Goal: Task Accomplishment & Management: Manage account settings

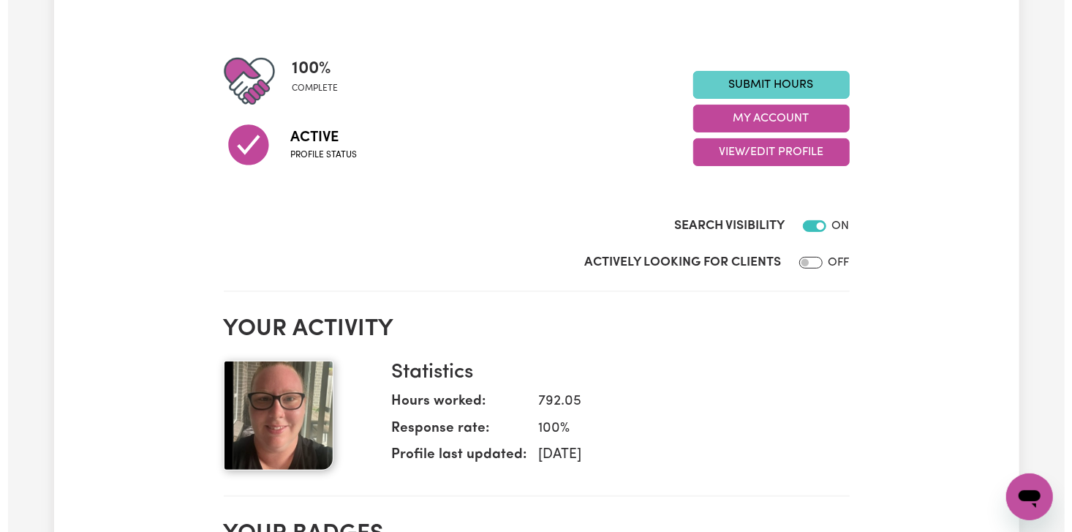
scroll to position [97, 0]
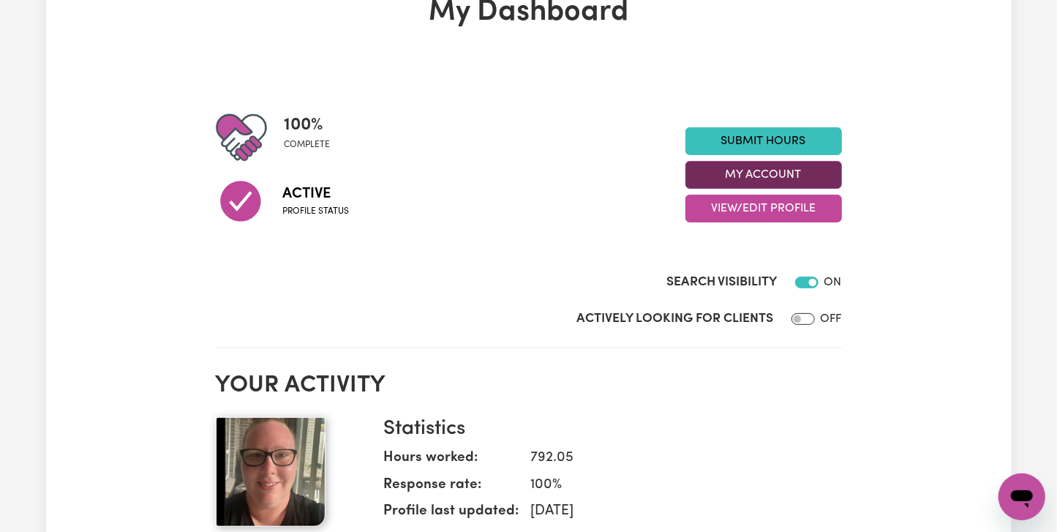
click at [789, 180] on button "My Account" at bounding box center [763, 175] width 156 height 28
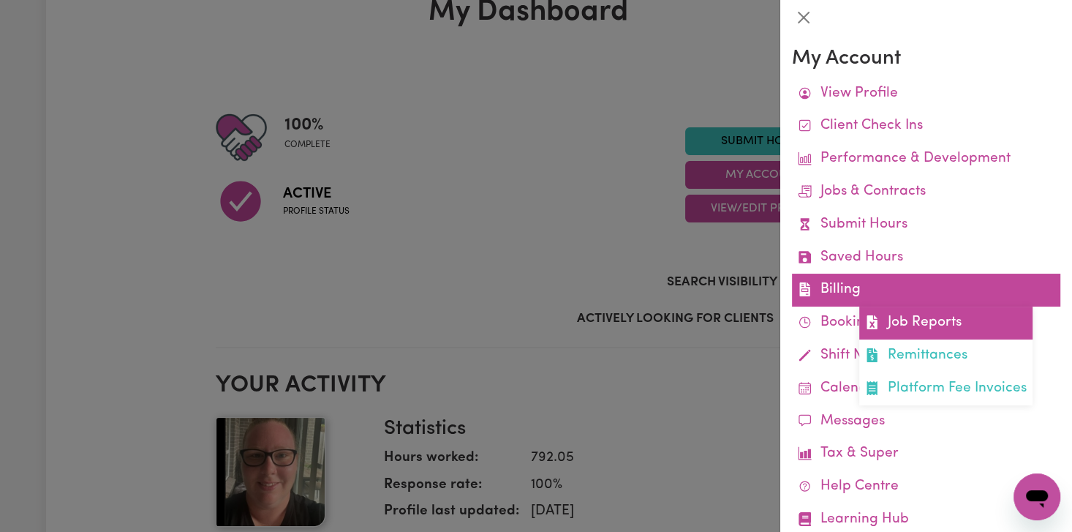
click at [910, 319] on link "Job Reports" at bounding box center [945, 322] width 173 height 33
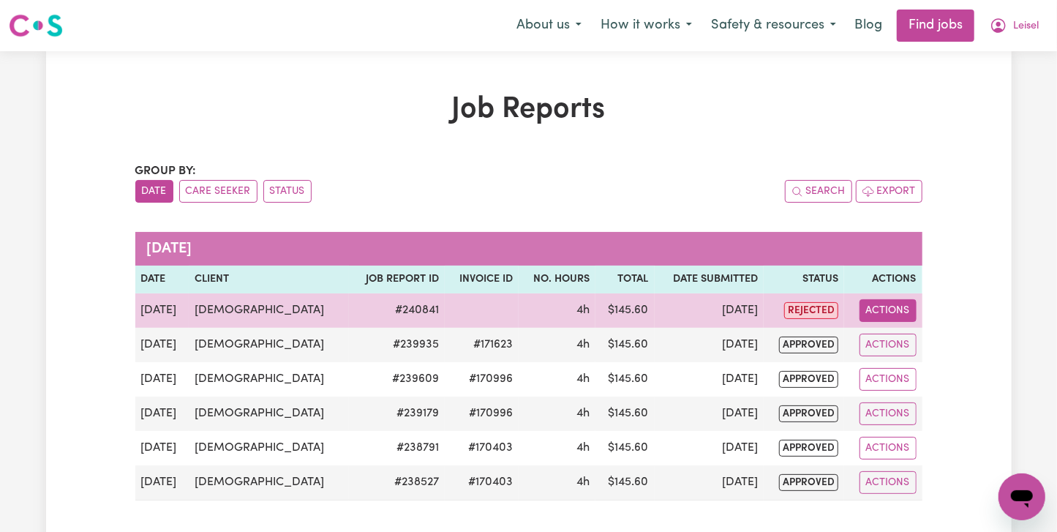
click at [899, 314] on button "Actions" at bounding box center [887, 310] width 57 height 23
click at [921, 334] on link "View Job Report" at bounding box center [928, 343] width 125 height 29
select select "pm"
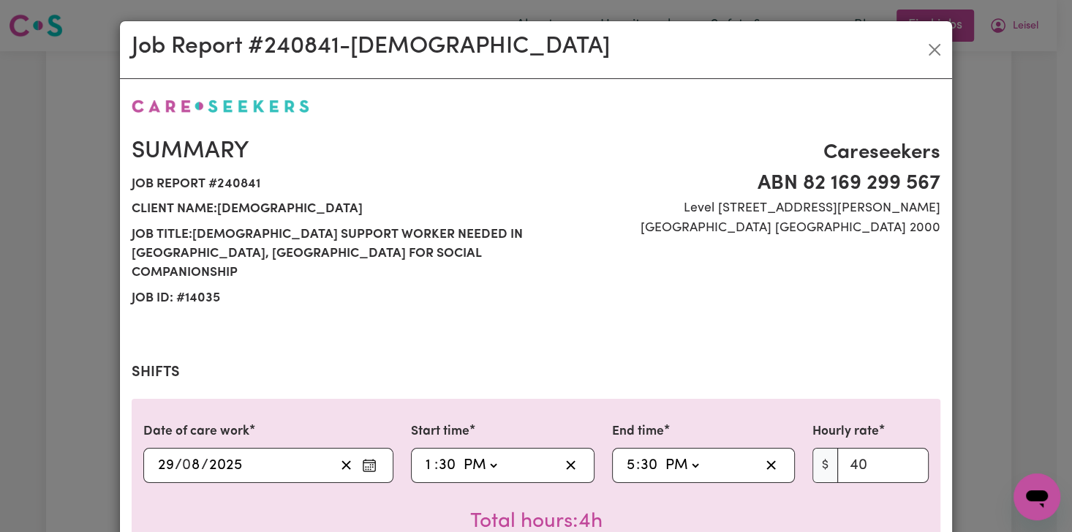
select select "40-Weekday"
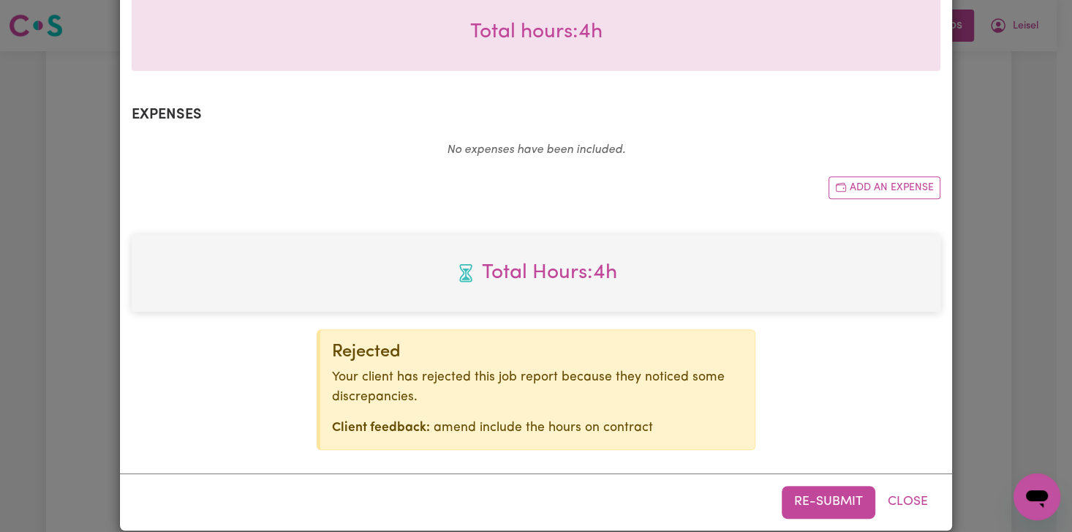
scroll to position [294, 0]
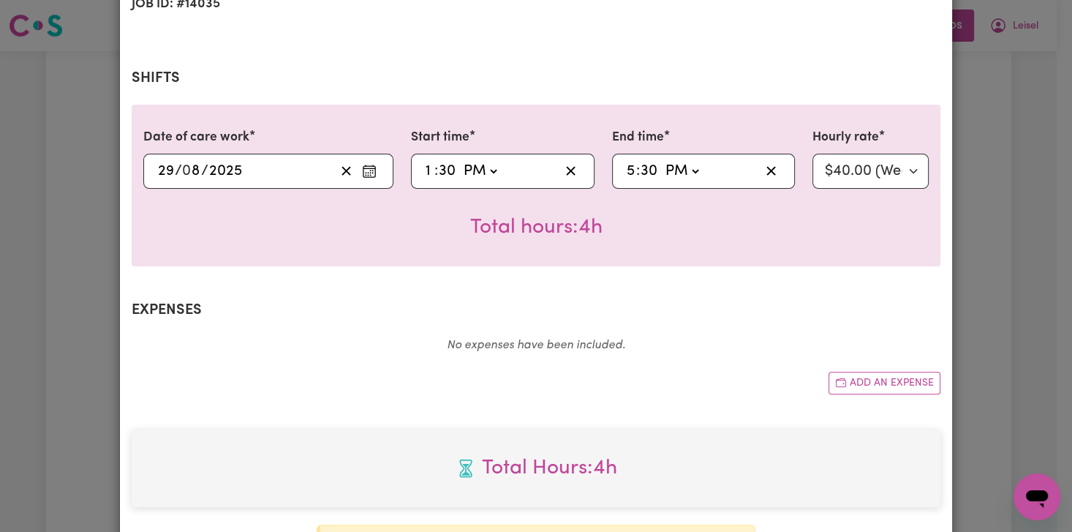
click at [425, 160] on input "1" at bounding box center [430, 171] width 10 height 22
type input "15:30"
type input "3"
click at [626, 160] on input "5" at bounding box center [631, 171] width 10 height 22
type input "19:30"
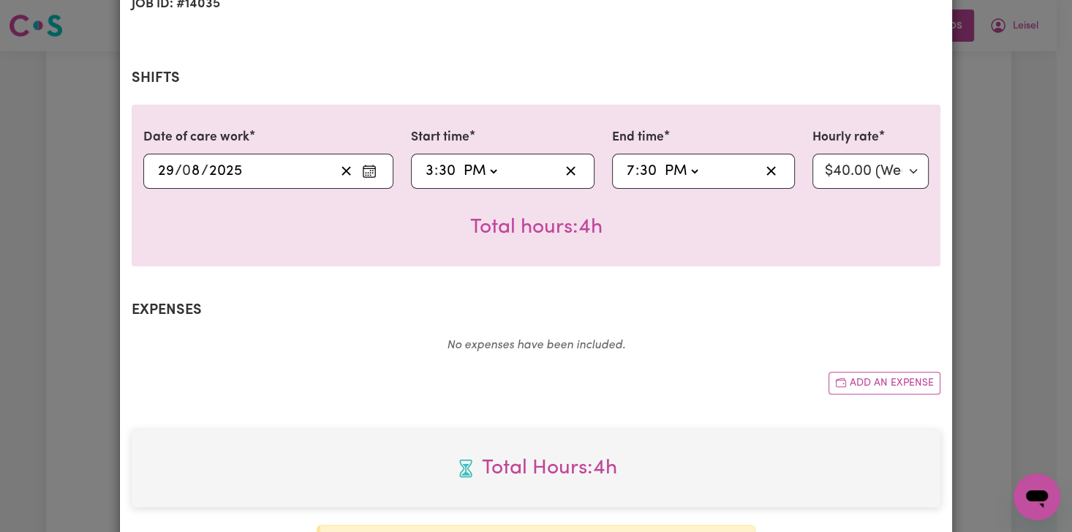
type input "7"
click at [666, 216] on div "Total hours: 4h" at bounding box center [535, 216] width 785 height 54
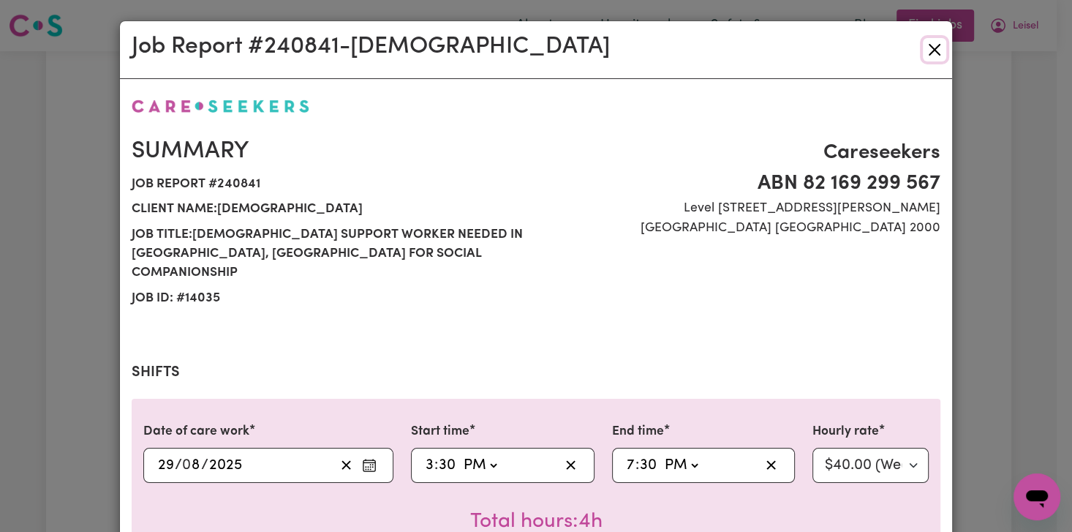
click at [928, 43] on button "Close" at bounding box center [934, 49] width 23 height 23
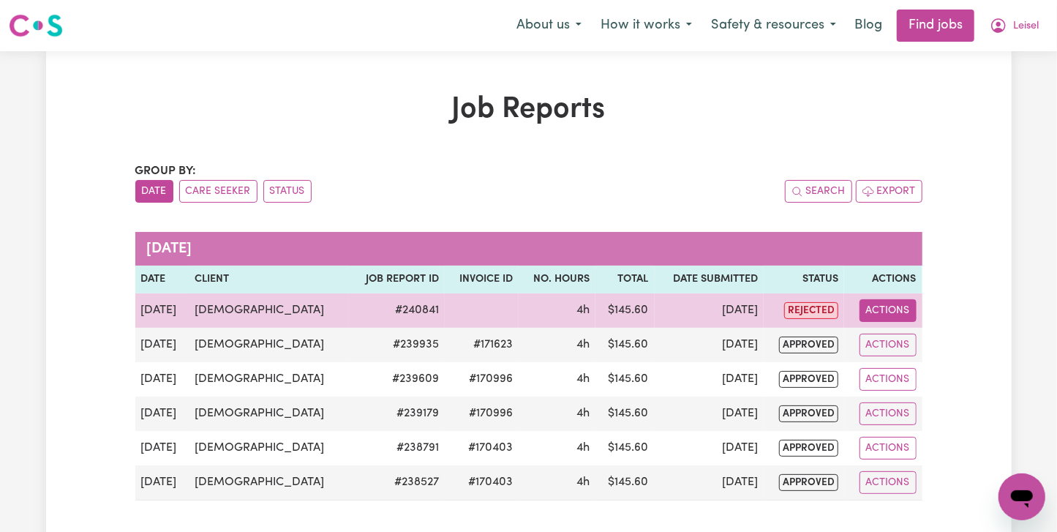
click at [880, 314] on button "Actions" at bounding box center [887, 310] width 57 height 23
click at [914, 339] on link "View Job Report" at bounding box center [928, 343] width 125 height 29
select select "pm"
select select "40-Weekday"
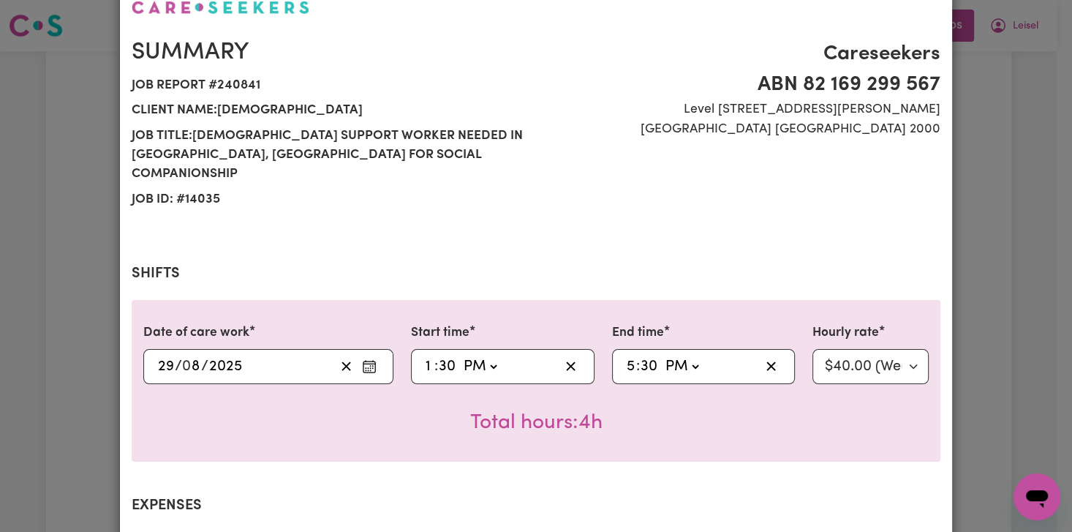
scroll to position [195, 0]
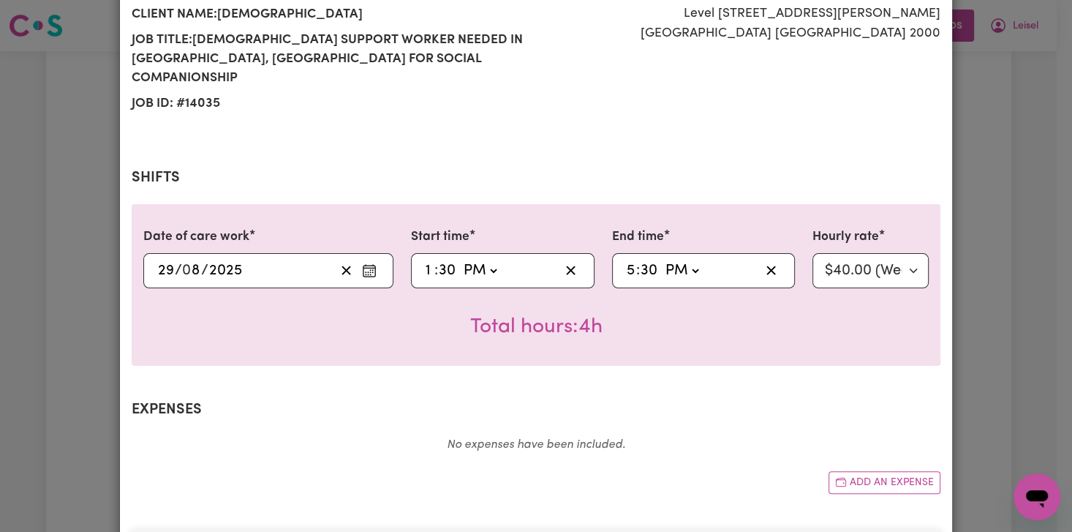
click at [425, 260] on input "1" at bounding box center [430, 271] width 10 height 22
type input "15:30"
type input "3"
click at [626, 260] on input "5" at bounding box center [631, 271] width 10 height 22
type input "19:30"
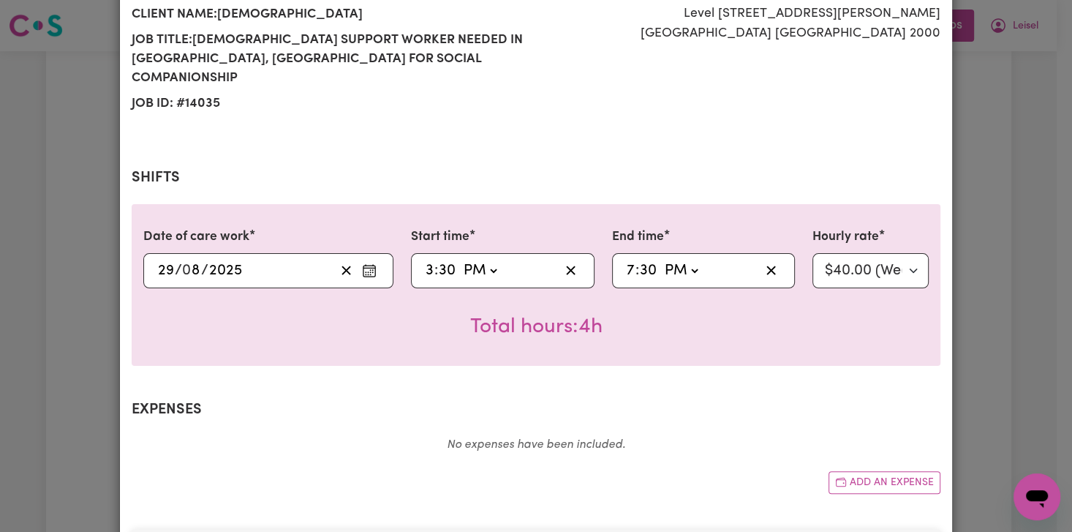
type input "7"
click at [741, 309] on div "Total hours: 4h" at bounding box center [535, 315] width 785 height 54
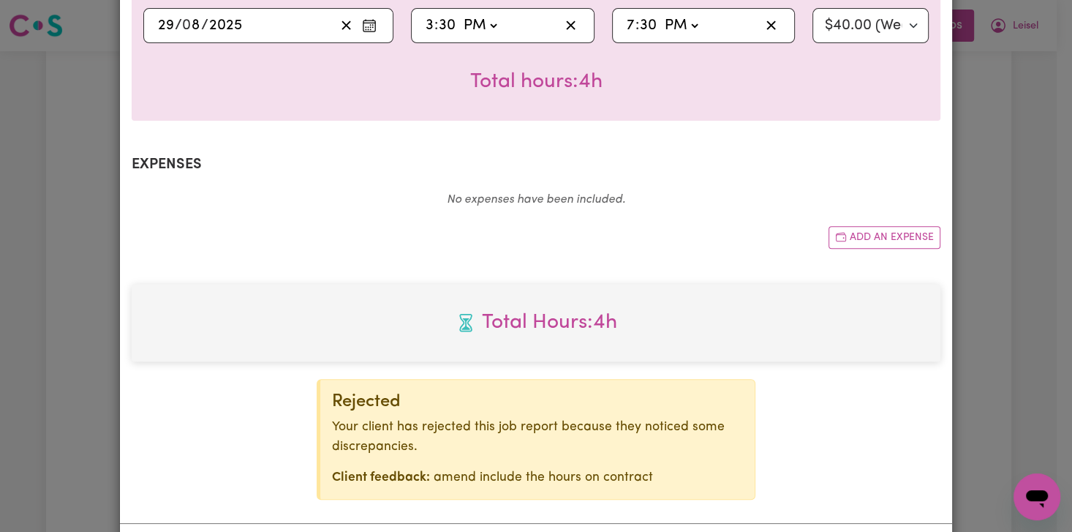
scroll to position [489, 0]
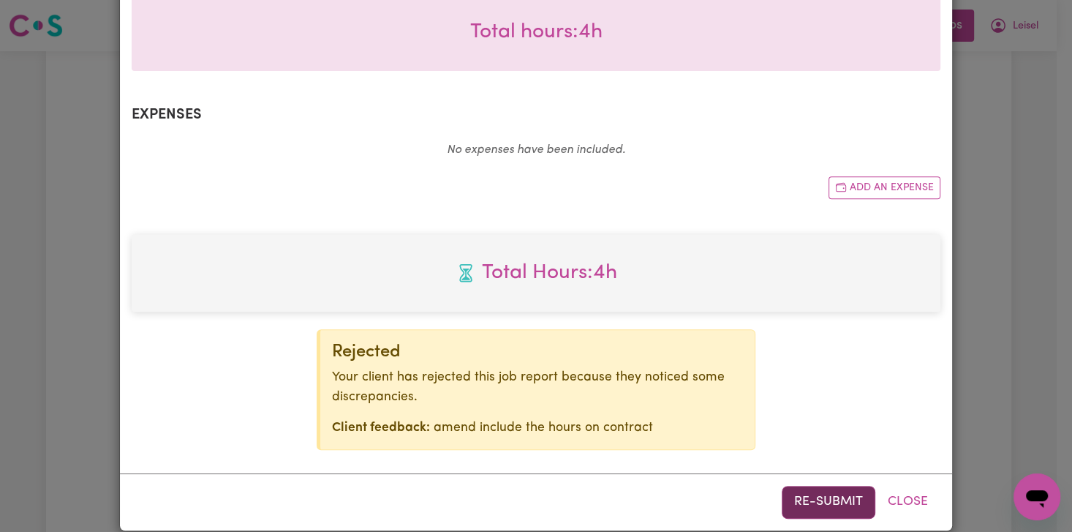
click at [845, 487] on button "Re-submit" at bounding box center [829, 502] width 94 height 32
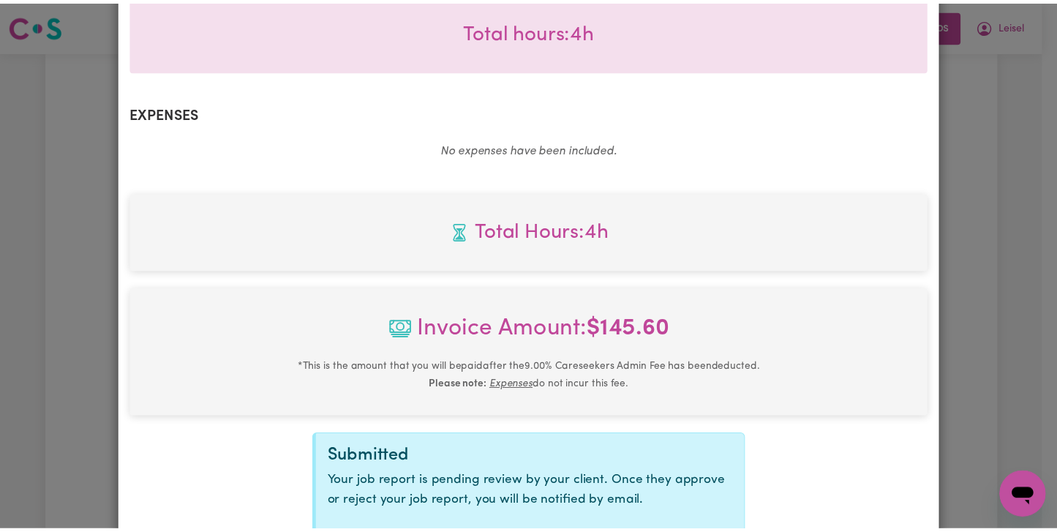
scroll to position [0, 0]
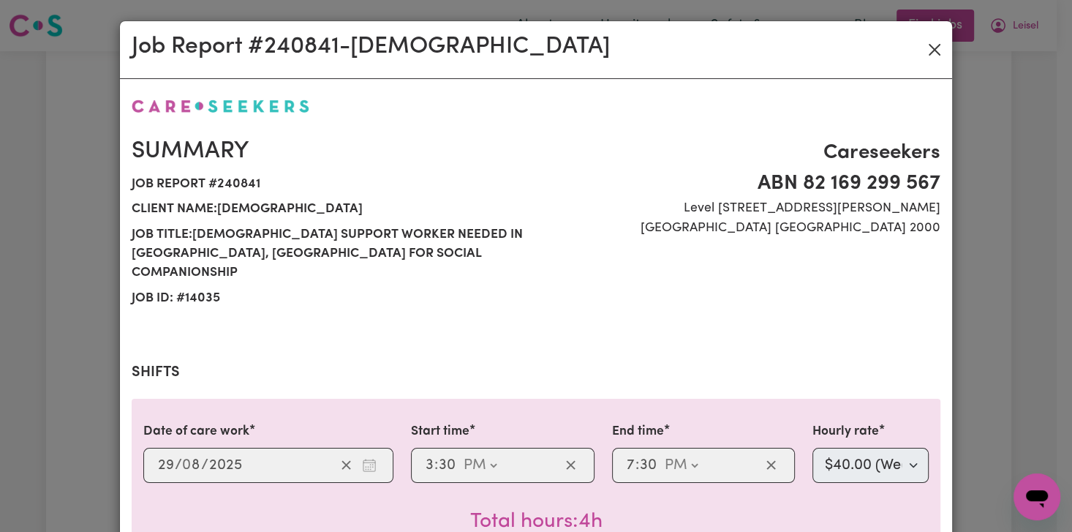
click at [914, 55] on div "Job Report # 240841 - [DEMOGRAPHIC_DATA]" at bounding box center [536, 50] width 832 height 58
click at [923, 55] on button "Close" at bounding box center [934, 49] width 23 height 23
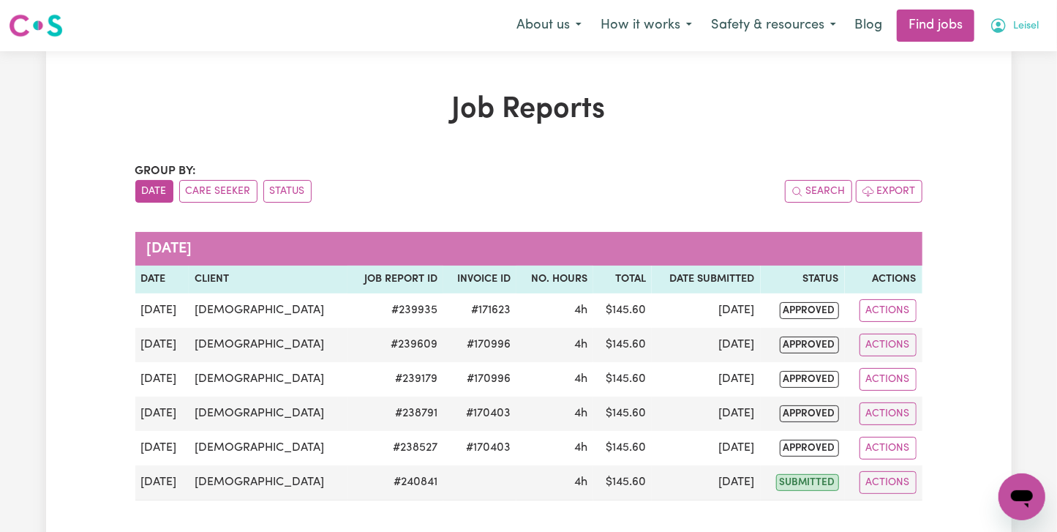
click at [1038, 26] on button "Leisel" at bounding box center [1014, 25] width 68 height 31
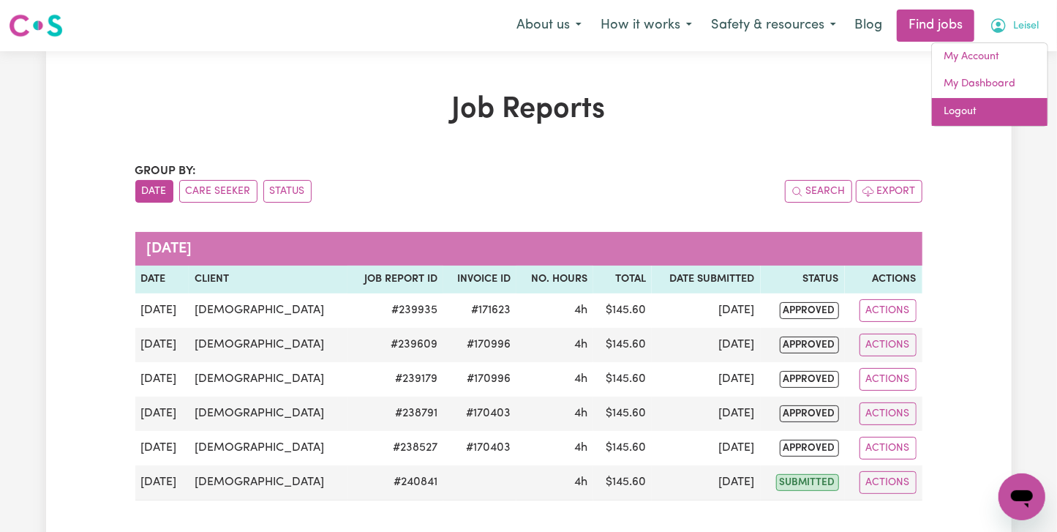
click at [1009, 99] on link "Logout" at bounding box center [990, 112] width 116 height 28
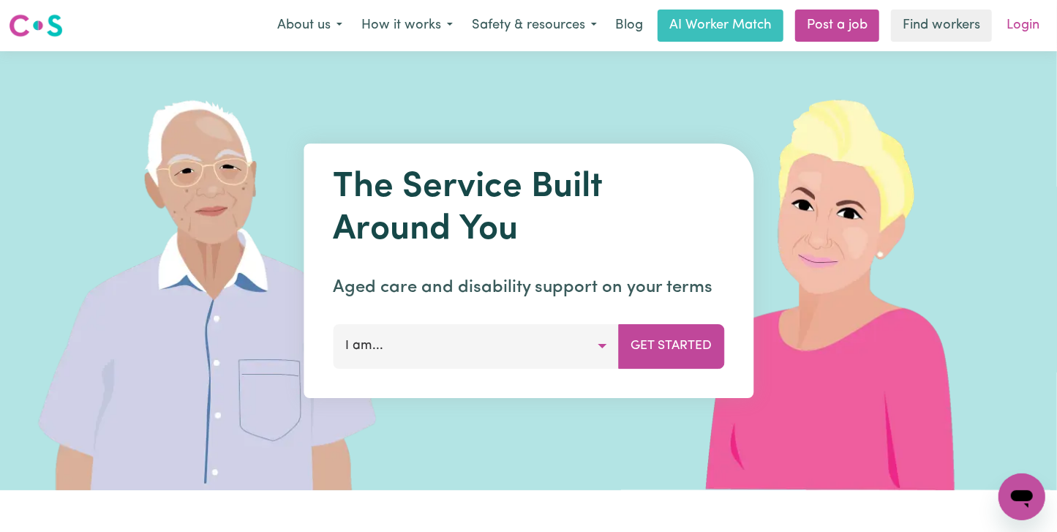
click at [1035, 14] on link "Login" at bounding box center [1022, 26] width 50 height 32
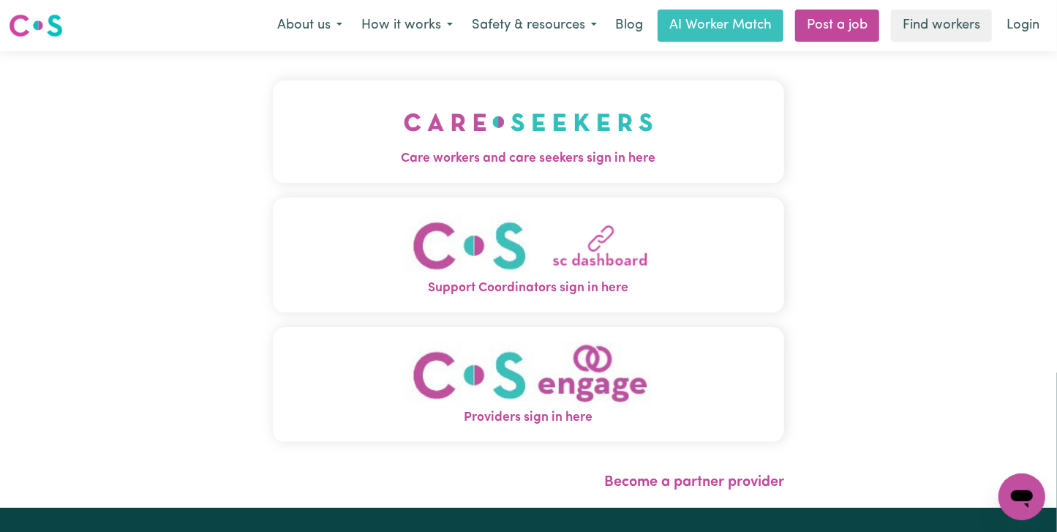
click at [568, 132] on button "Care workers and care seekers sign in here" at bounding box center [528, 131] width 511 height 102
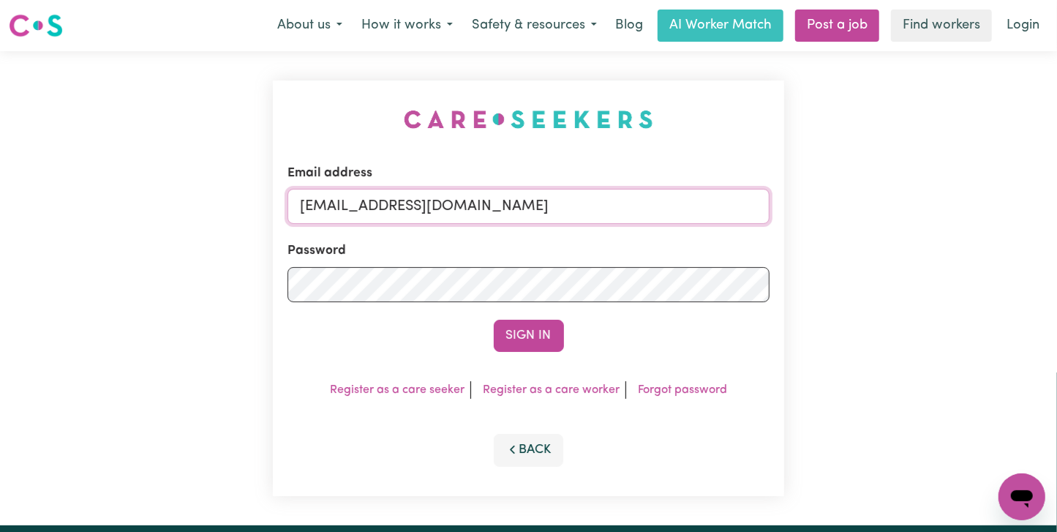
drag, startPoint x: 372, startPoint y: 199, endPoint x: 695, endPoint y: 203, distance: 322.5
click at [695, 203] on input "[EMAIL_ADDRESS][DOMAIN_NAME]" at bounding box center [528, 206] width 482 height 35
paste input "ManhaIslamC"
type input "[EMAIL_ADDRESS][DOMAIN_NAME]"
click at [494, 320] on button "Sign In" at bounding box center [529, 336] width 70 height 32
